Goal: Check status: Check status

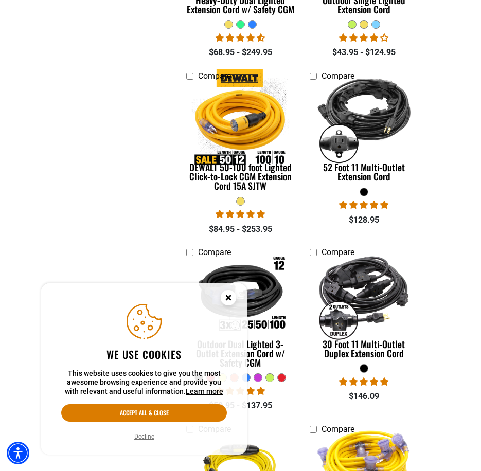
scroll to position [823, 0]
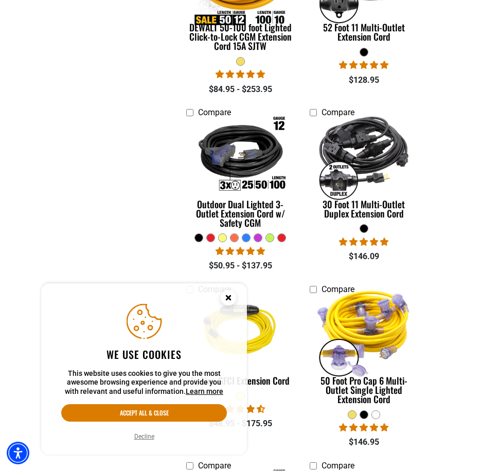
click at [230, 294] on circle "Cookie Consent" at bounding box center [228, 297] width 15 height 15
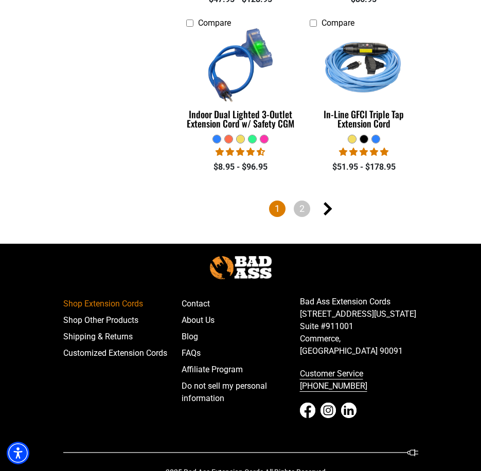
scroll to position [2488, 0]
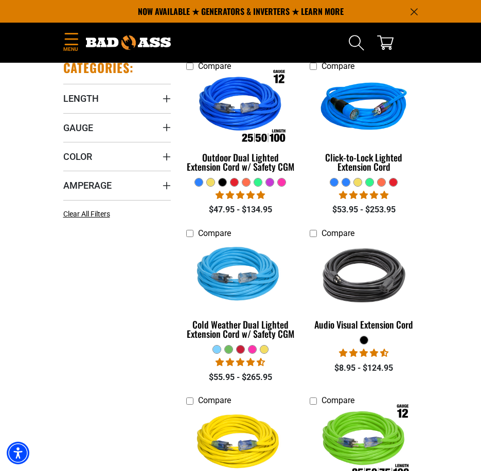
scroll to position [6, 0]
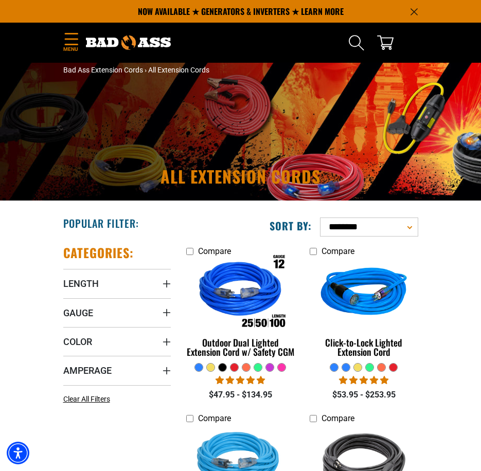
click at [71, 48] on span "Menu" at bounding box center [70, 49] width 15 height 8
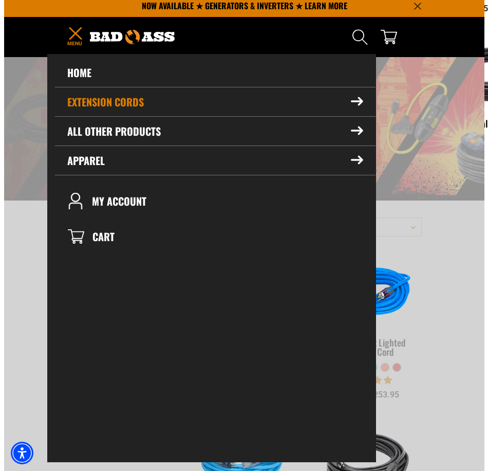
scroll to position [0, 0]
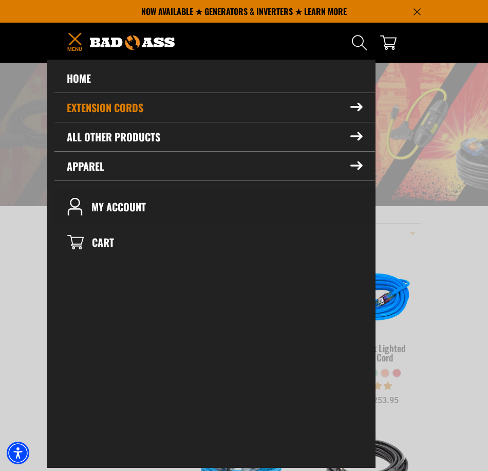
click at [136, 205] on link "My Account" at bounding box center [214, 206] width 321 height 35
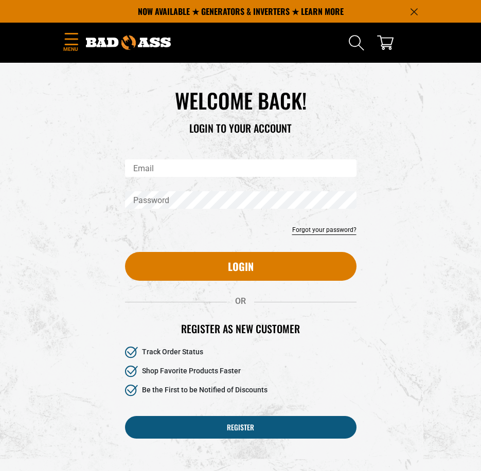
click at [178, 175] on input "Email" at bounding box center [240, 167] width 231 height 17
click at [158, 179] on div "Email" at bounding box center [240, 175] width 247 height 32
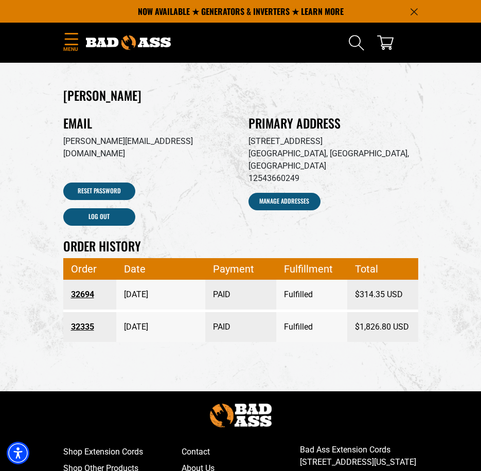
click at [75, 285] on link "32694" at bounding box center [90, 294] width 38 height 19
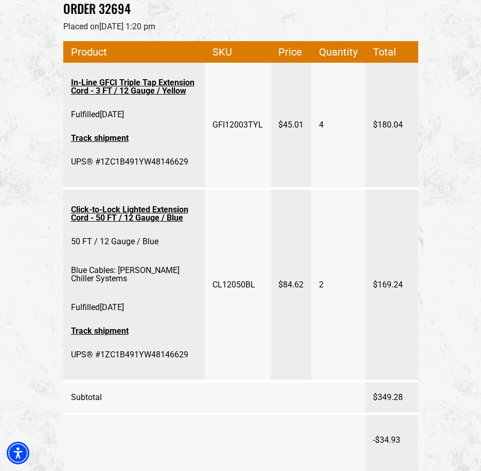
scroll to position [257, 0]
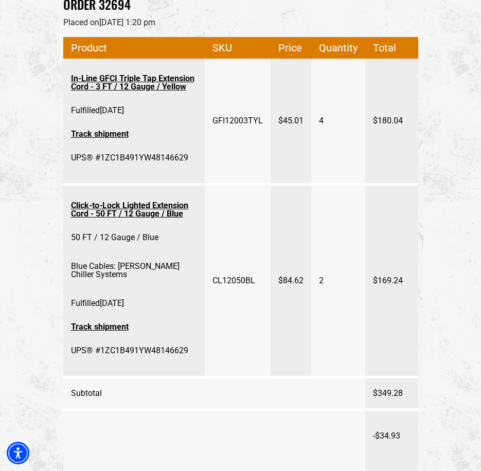
click at [114, 204] on link "Click-to-Lock Lighted Extension Cord - 50 FT / 12 Gauge / Blue" at bounding box center [134, 209] width 126 height 27
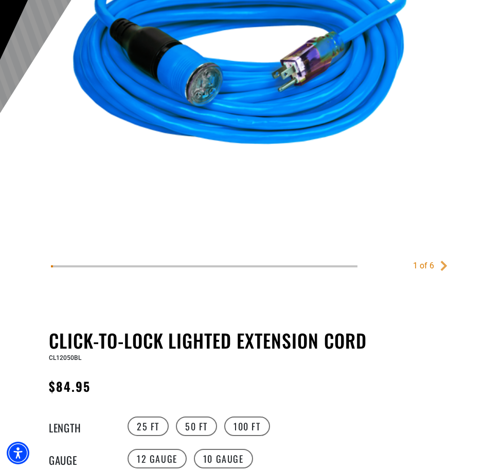
scroll to position [411, 0]
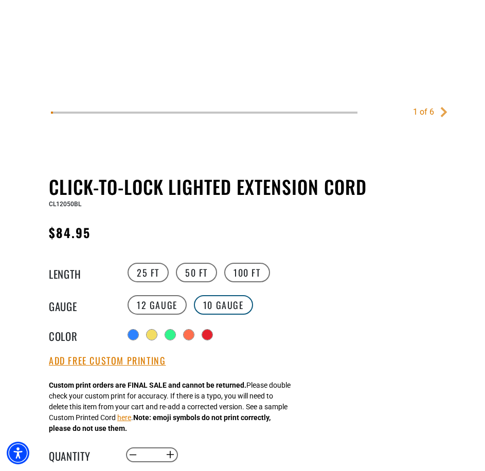
click at [217, 309] on label "10 Gauge" at bounding box center [223, 305] width 59 height 20
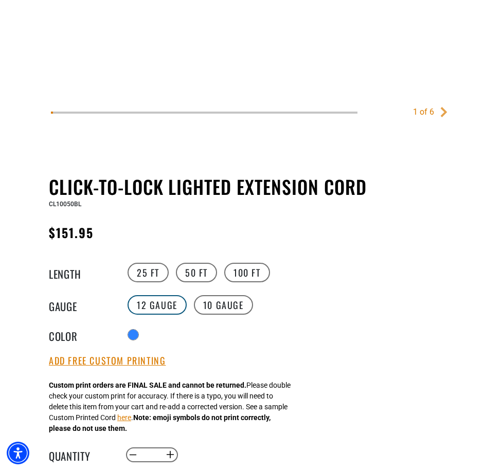
click at [157, 304] on label "12 Gauge" at bounding box center [156, 305] width 59 height 20
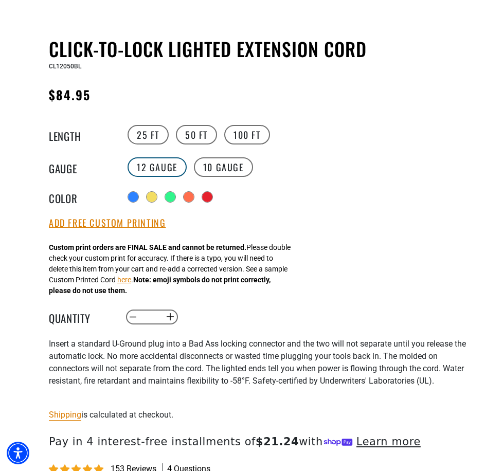
scroll to position [617, 0]
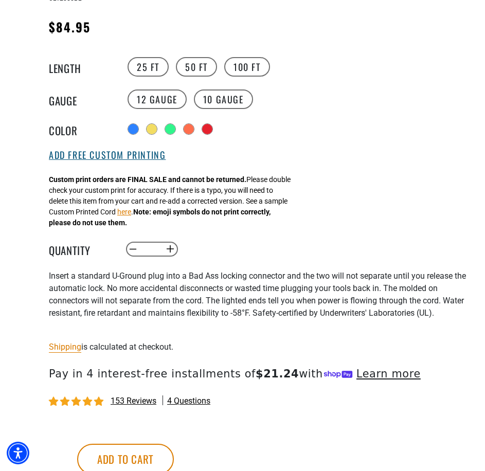
click at [117, 151] on button "Add Free Custom Printing" at bounding box center [107, 155] width 117 height 11
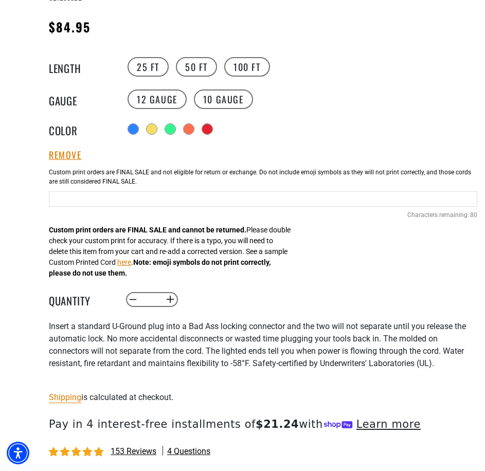
click at [115, 202] on input "Blue Cables" at bounding box center [263, 198] width 428 height 15
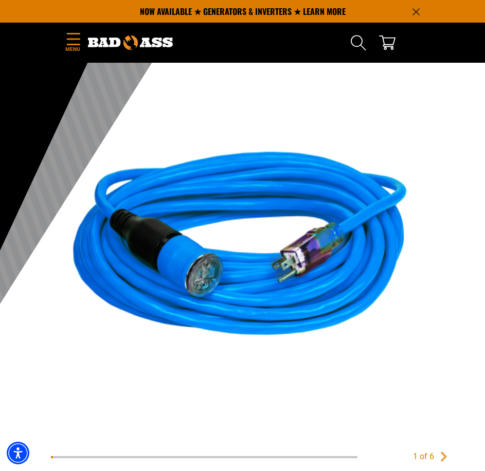
scroll to position [0, 0]
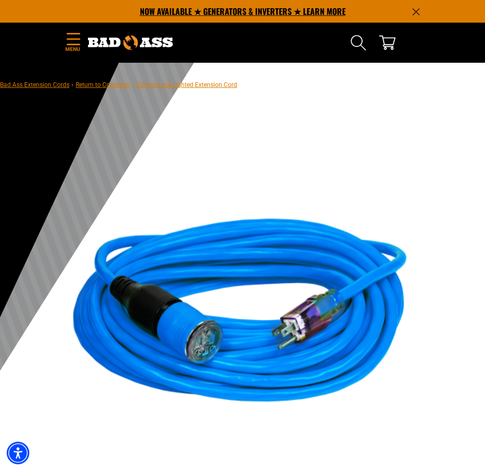
click at [228, 11] on p "NOW AVAILABLE ★ GENERATORS & INVERTERS ★ LEARN MORE" at bounding box center [242, 11] width 355 height 23
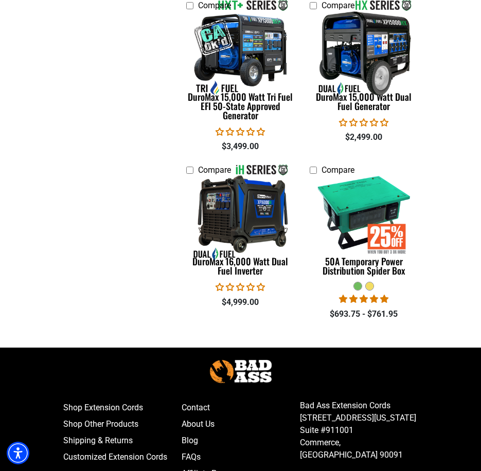
scroll to position [2159, 0]
